Goal: Task Accomplishment & Management: Use online tool/utility

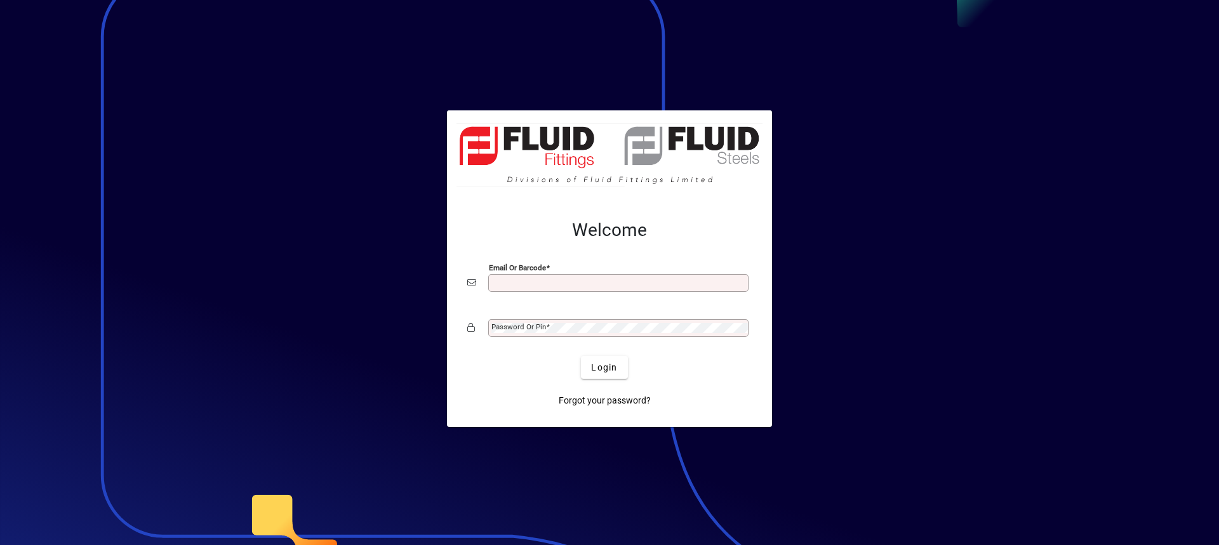
click at [532, 284] on input "Email or Barcode" at bounding box center [619, 283] width 256 height 10
type input "**********"
click at [524, 329] on mat-label "Password or Pin" at bounding box center [518, 327] width 55 height 9
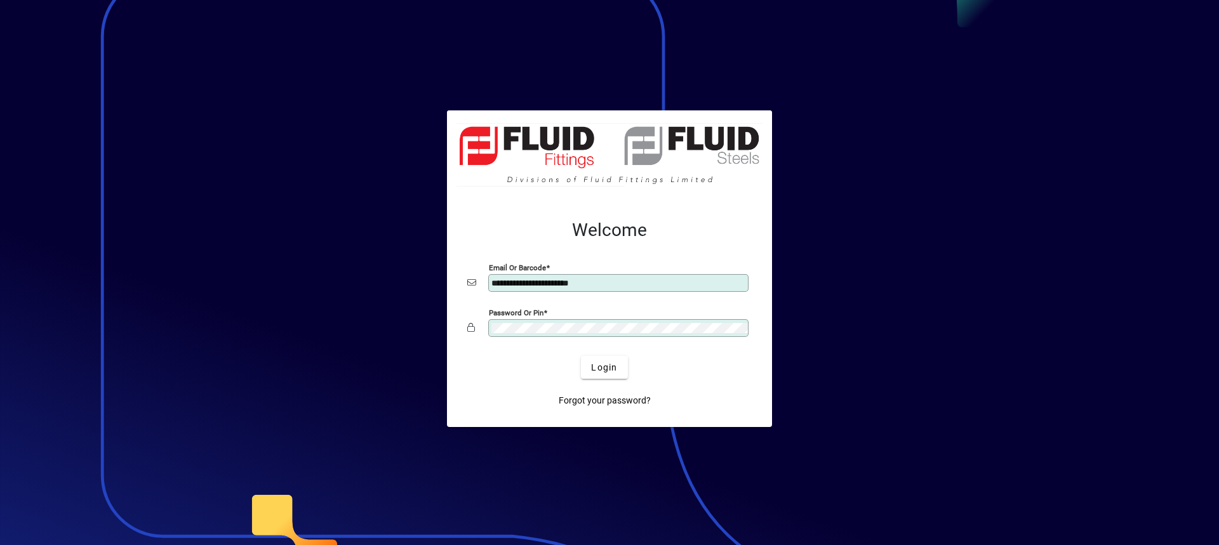
click at [581, 356] on button "Login" at bounding box center [604, 367] width 46 height 23
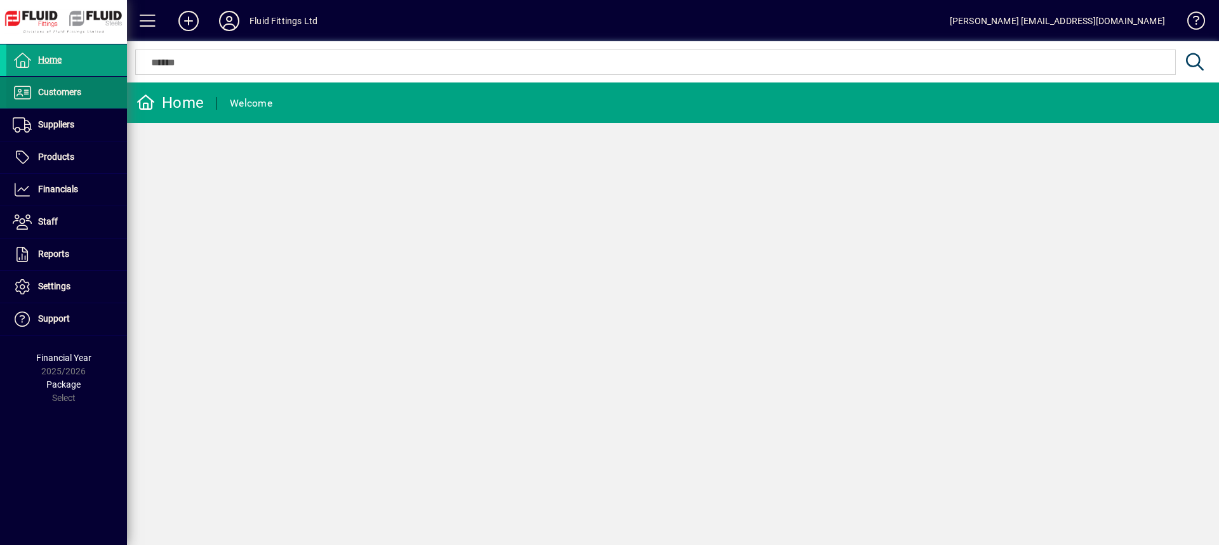
click at [75, 96] on span "Customers" at bounding box center [59, 92] width 43 height 10
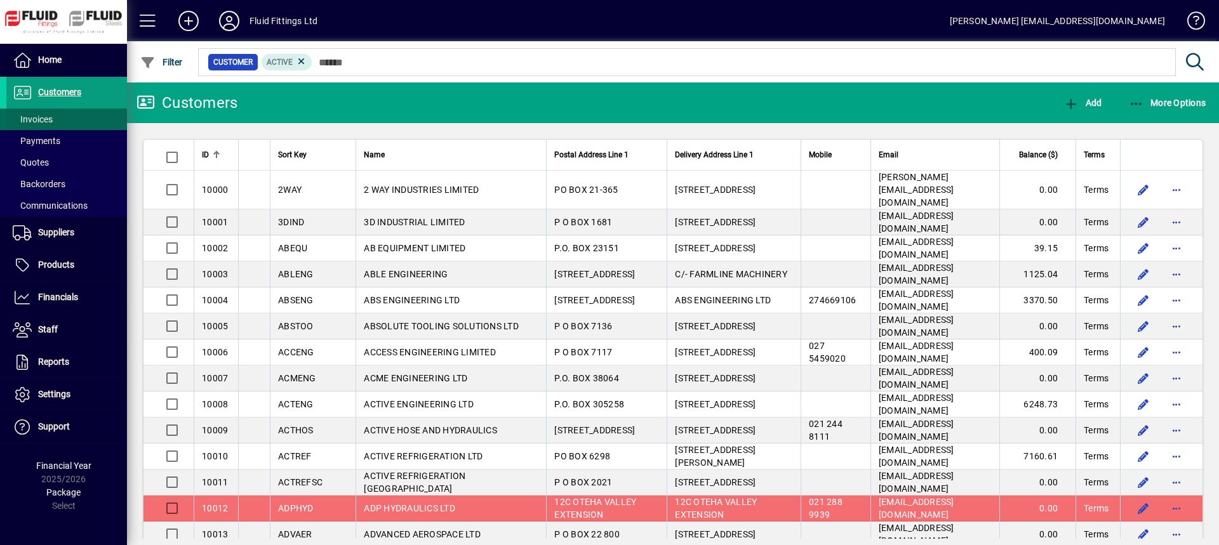
click at [65, 116] on span at bounding box center [66, 119] width 121 height 30
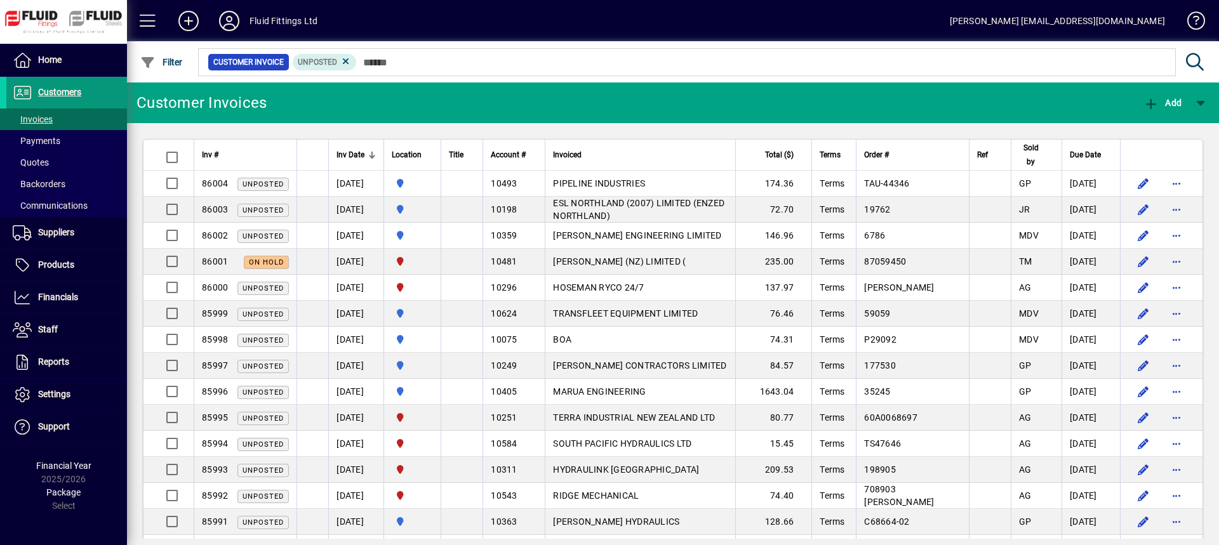
click at [68, 86] on span "Customers" at bounding box center [43, 92] width 75 height 15
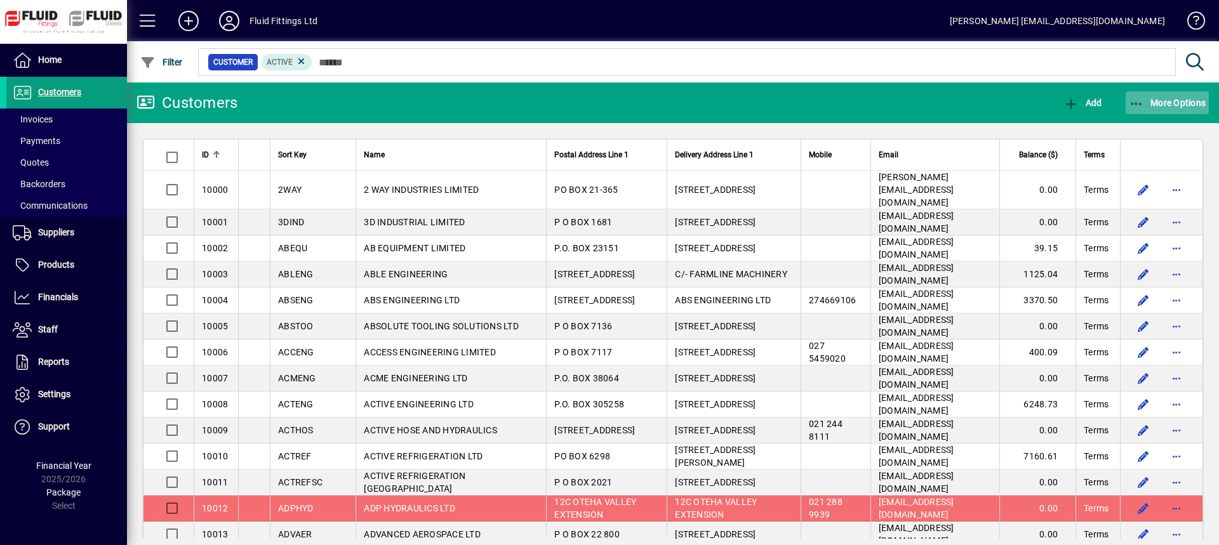
click at [1194, 101] on span "More Options" at bounding box center [1167, 103] width 77 height 10
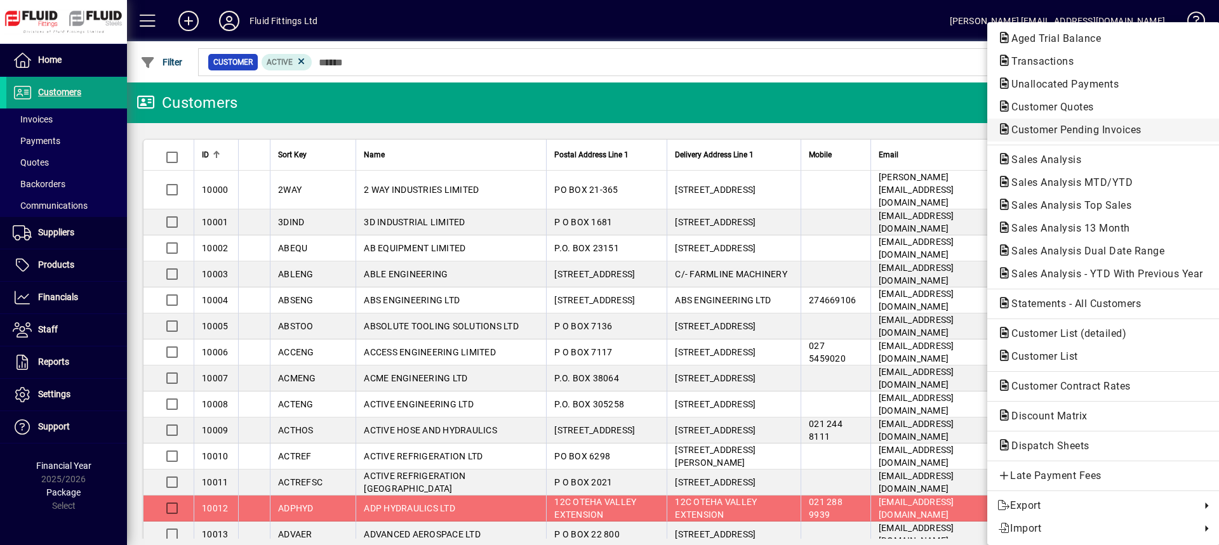
click at [1084, 133] on span "Customer Pending Invoices" at bounding box center [1072, 130] width 150 height 12
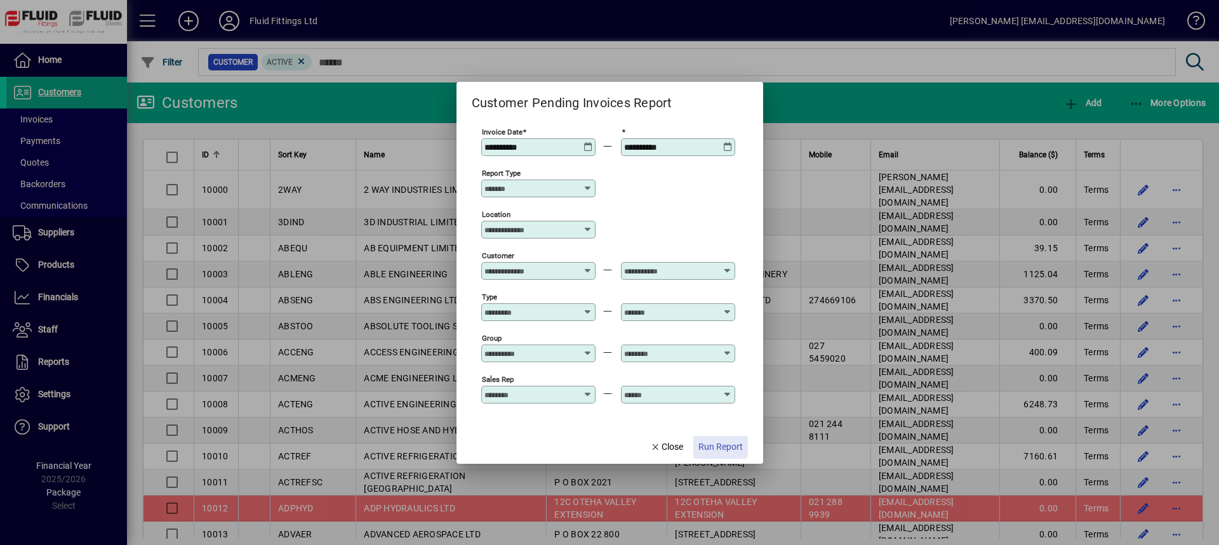
click at [718, 446] on span "Run Report" at bounding box center [720, 447] width 44 height 13
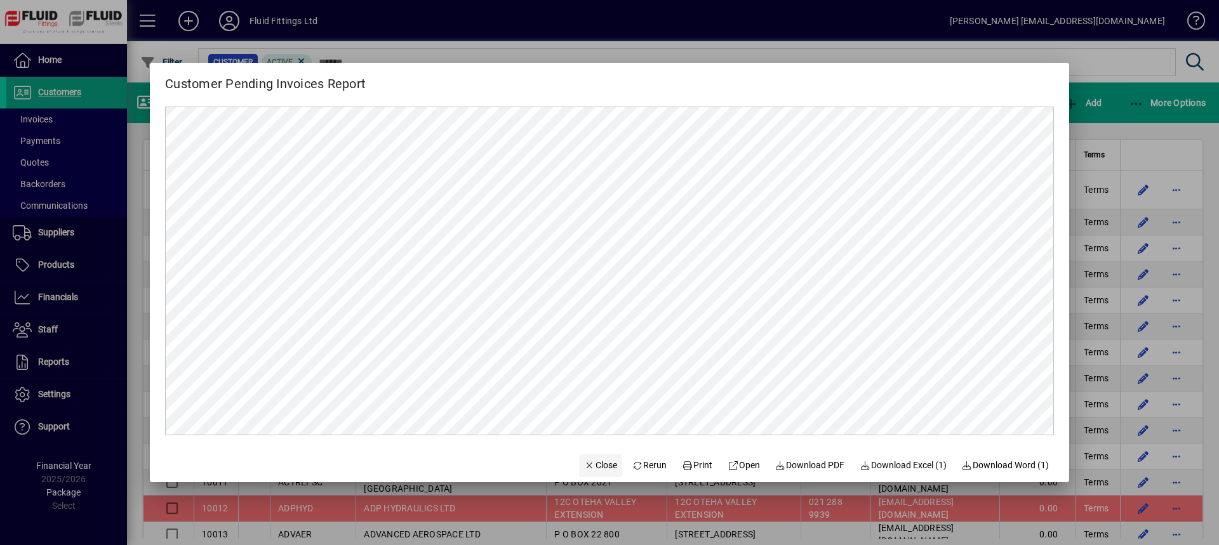
click at [587, 470] on span "Close" at bounding box center [600, 465] width 33 height 13
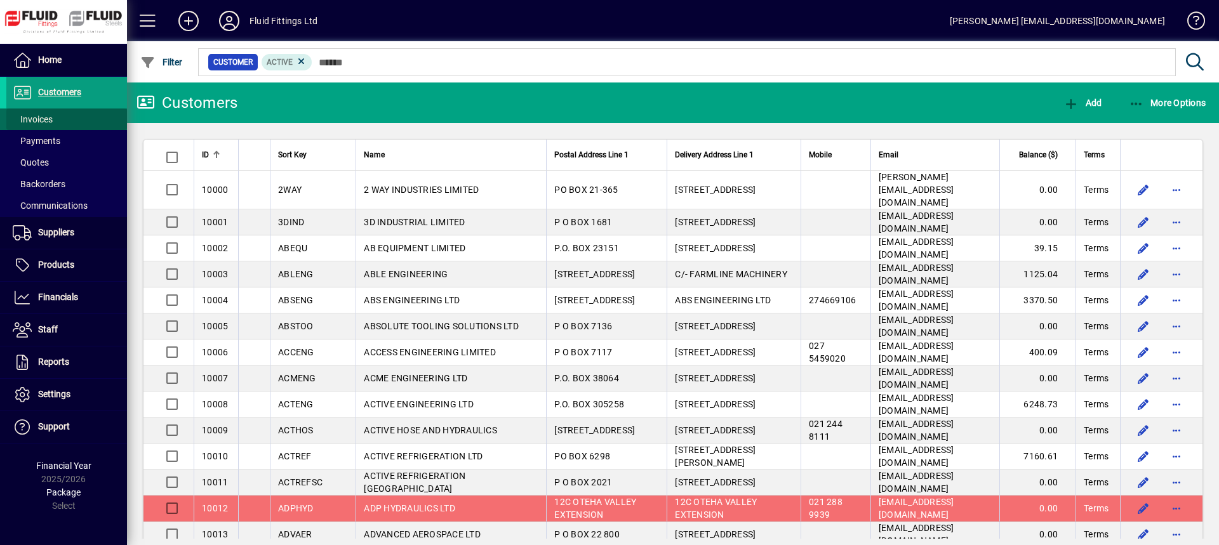
click at [77, 111] on span at bounding box center [66, 119] width 121 height 30
